Goal: Task Accomplishment & Management: Complete application form

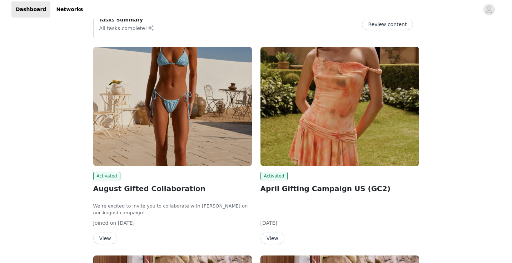
scroll to position [66, 0]
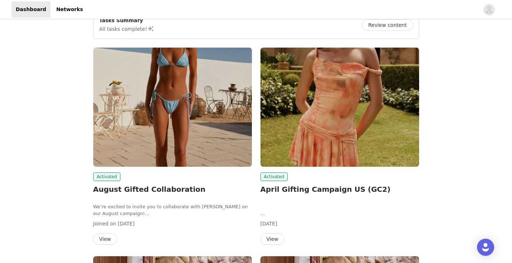
click at [146, 153] on img at bounding box center [172, 107] width 159 height 119
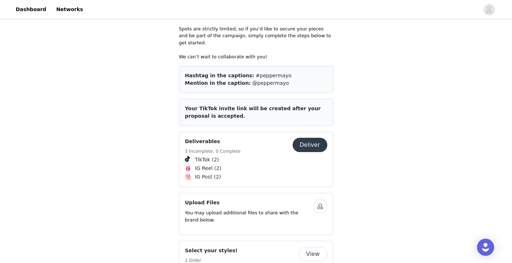
scroll to position [371, 0]
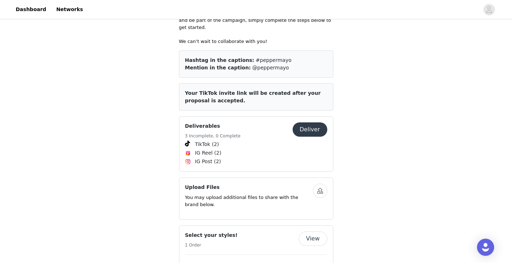
click at [306, 122] on button "Deliver" at bounding box center [310, 129] width 35 height 14
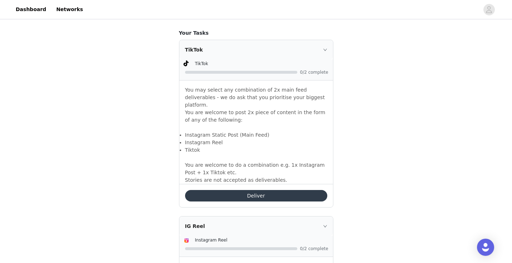
scroll to position [489, 0]
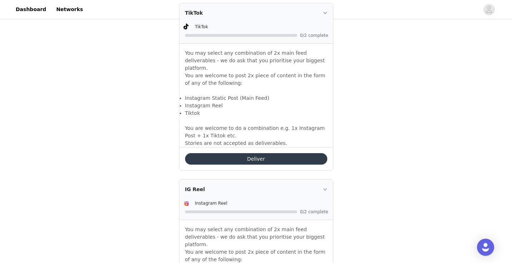
click at [204, 153] on button "Deliver" at bounding box center [256, 158] width 142 height 11
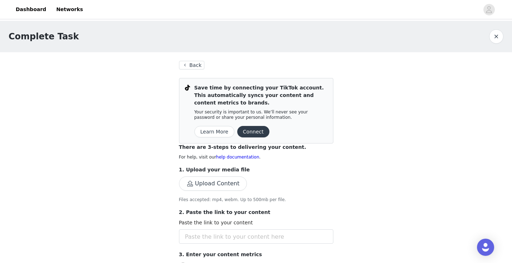
click at [248, 132] on button "Connect" at bounding box center [253, 131] width 32 height 11
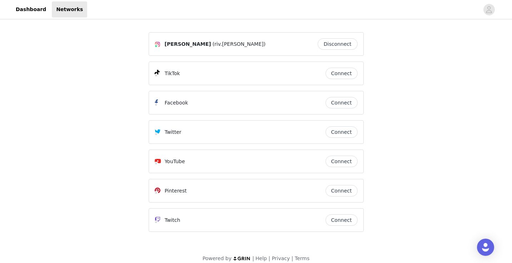
scroll to position [8, 0]
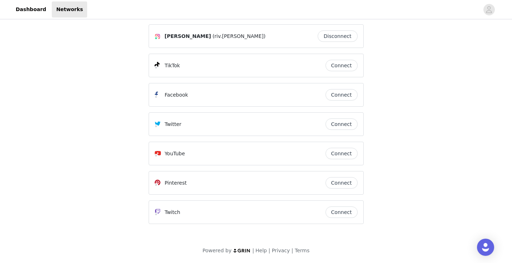
click at [333, 65] on button "Connect" at bounding box center [341, 65] width 32 height 11
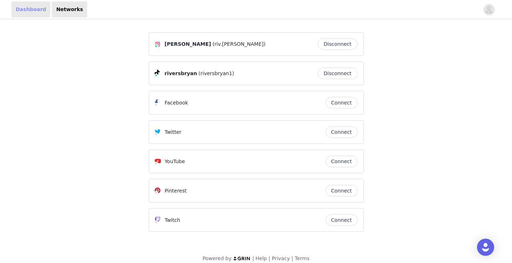
click at [35, 10] on link "Dashboard" at bounding box center [30, 9] width 39 height 16
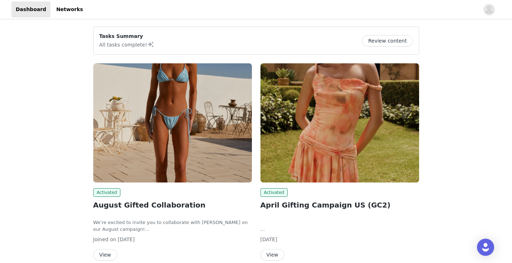
click at [375, 42] on button "Review content" at bounding box center [387, 40] width 51 height 11
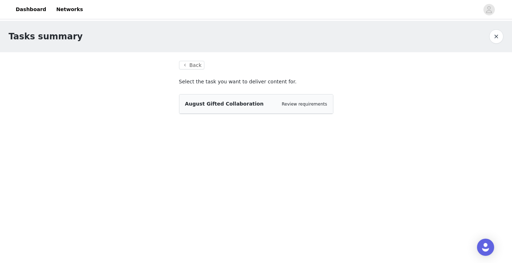
click at [241, 102] on span "August Gifted Collaboration" at bounding box center [224, 104] width 79 height 6
click at [198, 64] on button "Back" at bounding box center [192, 65] width 26 height 9
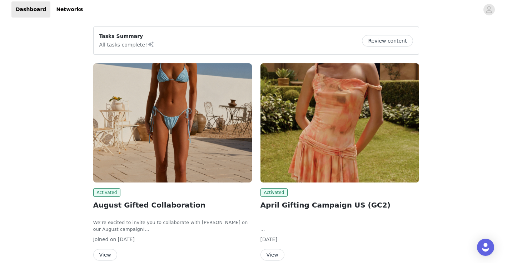
click at [151, 208] on h2 "August Gifted Collaboration" at bounding box center [172, 204] width 159 height 11
click at [109, 253] on button "View" at bounding box center [105, 254] width 24 height 11
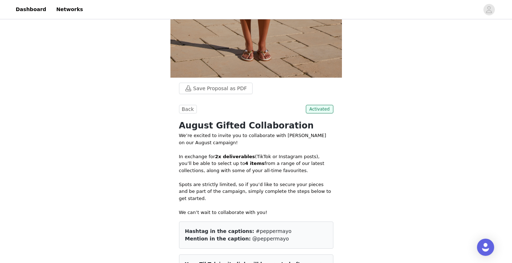
scroll to position [305, 0]
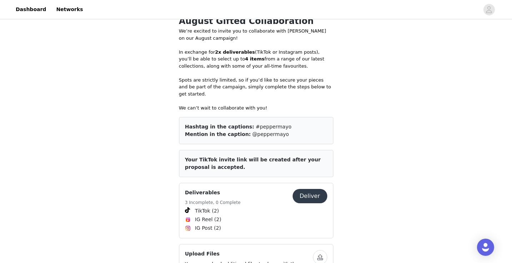
click at [309, 196] on div "Deliverables 3 Incomplete, 0 Complete Deliver" at bounding box center [256, 198] width 142 height 18
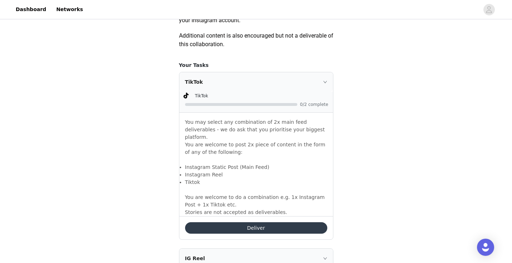
scroll to position [428, 0]
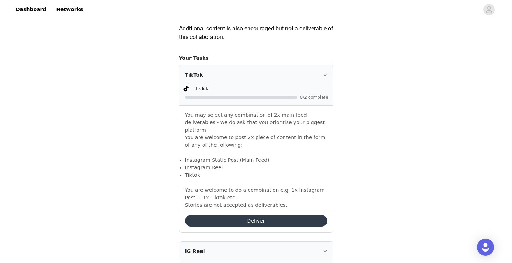
click at [244, 215] on button "Deliver" at bounding box center [256, 220] width 142 height 11
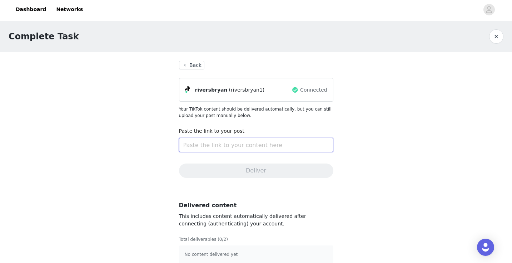
click at [211, 142] on input "text" at bounding box center [256, 145] width 154 height 14
paste input "[URL][DOMAIN_NAME]"
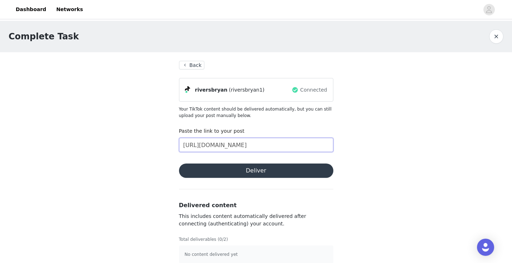
scroll to position [9, 0]
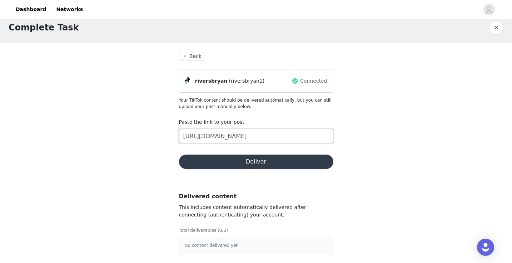
type input "[URL][DOMAIN_NAME]"
click at [227, 165] on button "Deliver" at bounding box center [256, 161] width 154 height 14
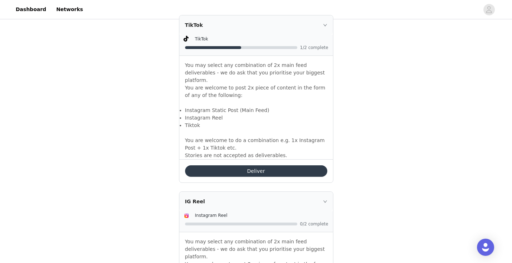
scroll to position [478, 0]
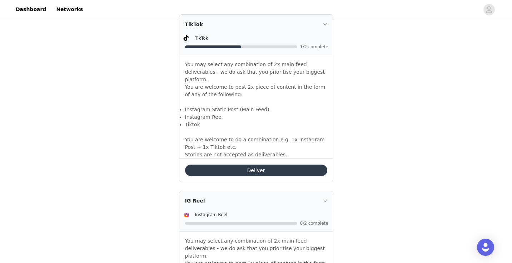
click at [223, 164] on button "Deliver" at bounding box center [256, 169] width 142 height 11
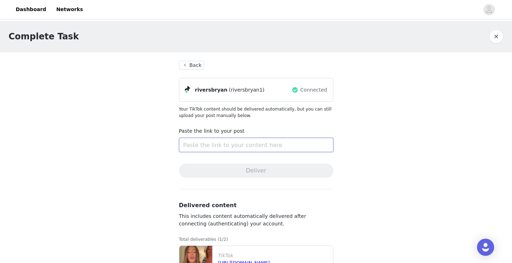
click at [210, 143] on input "text" at bounding box center [256, 145] width 154 height 14
paste input "[URL][DOMAIN_NAME]"
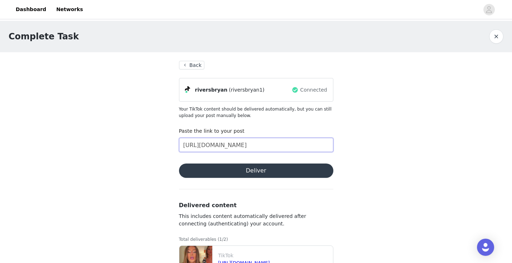
scroll to position [0, 233]
type input "[URL][DOMAIN_NAME]"
click at [196, 168] on button "Deliver" at bounding box center [256, 170] width 154 height 14
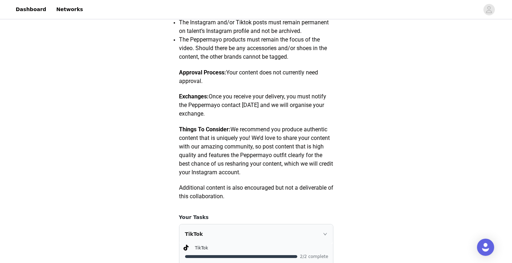
scroll to position [113, 0]
